Goal: Information Seeking & Learning: Find specific page/section

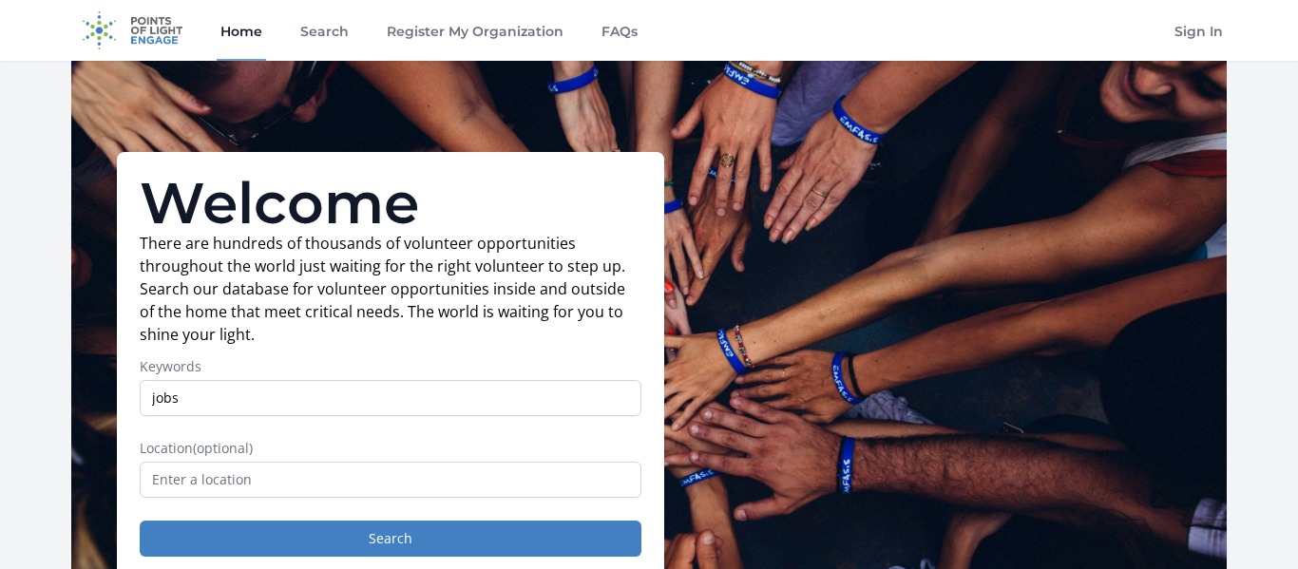
type input "jobs"
click at [140, 521] on button "Search" at bounding box center [391, 539] width 502 height 36
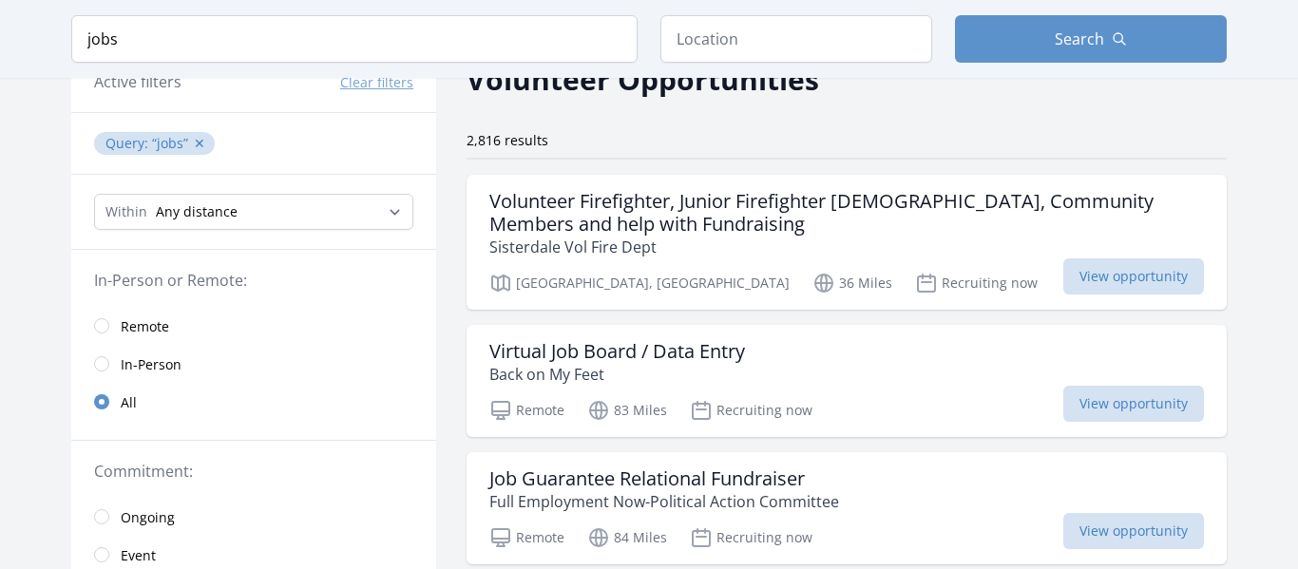
scroll to position [103, 0]
